Goal: Task Accomplishment & Management: Use online tool/utility

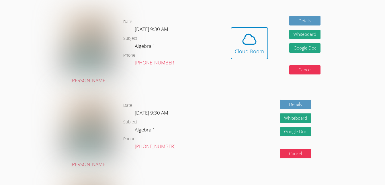
scroll to position [173, 0]
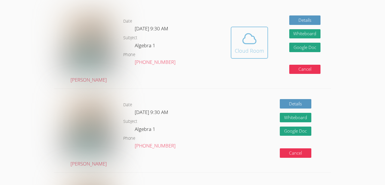
click at [246, 46] on icon at bounding box center [250, 39] width 16 height 16
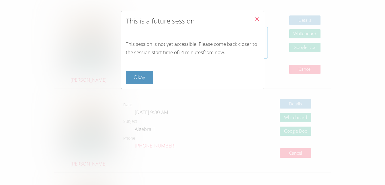
click at [255, 20] on icon "Close" at bounding box center [257, 19] width 5 height 5
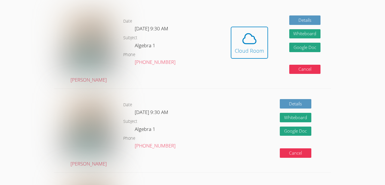
click at [216, 94] on div "Date Thu Sep 4, 9:30 AM Subject Algebra 1 Phone (706) 671-2247" at bounding box center [171, 130] width 97 height 83
click at [256, 53] on div "Cloud Room" at bounding box center [249, 51] width 29 height 8
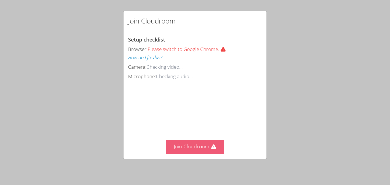
click at [206, 141] on button "Join Cloudroom" at bounding box center [195, 147] width 59 height 14
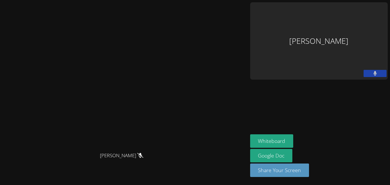
click at [373, 71] on icon at bounding box center [375, 73] width 4 height 5
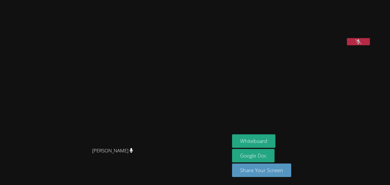
click at [369, 45] on button at bounding box center [358, 41] width 23 height 7
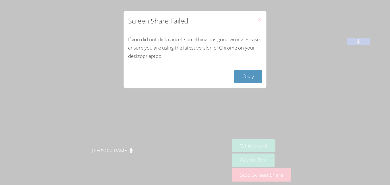
click at [257, 19] on icon "Close" at bounding box center [259, 19] width 5 height 5
click at [242, 80] on button "Okay" at bounding box center [248, 76] width 28 height 13
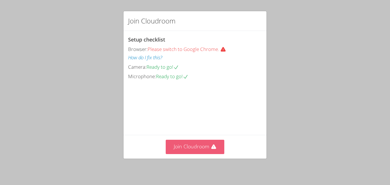
click at [194, 146] on button "Join Cloudroom" at bounding box center [195, 147] width 59 height 14
click at [200, 148] on button "Join Cloudroom" at bounding box center [195, 147] width 59 height 14
